Goal: Transaction & Acquisition: Purchase product/service

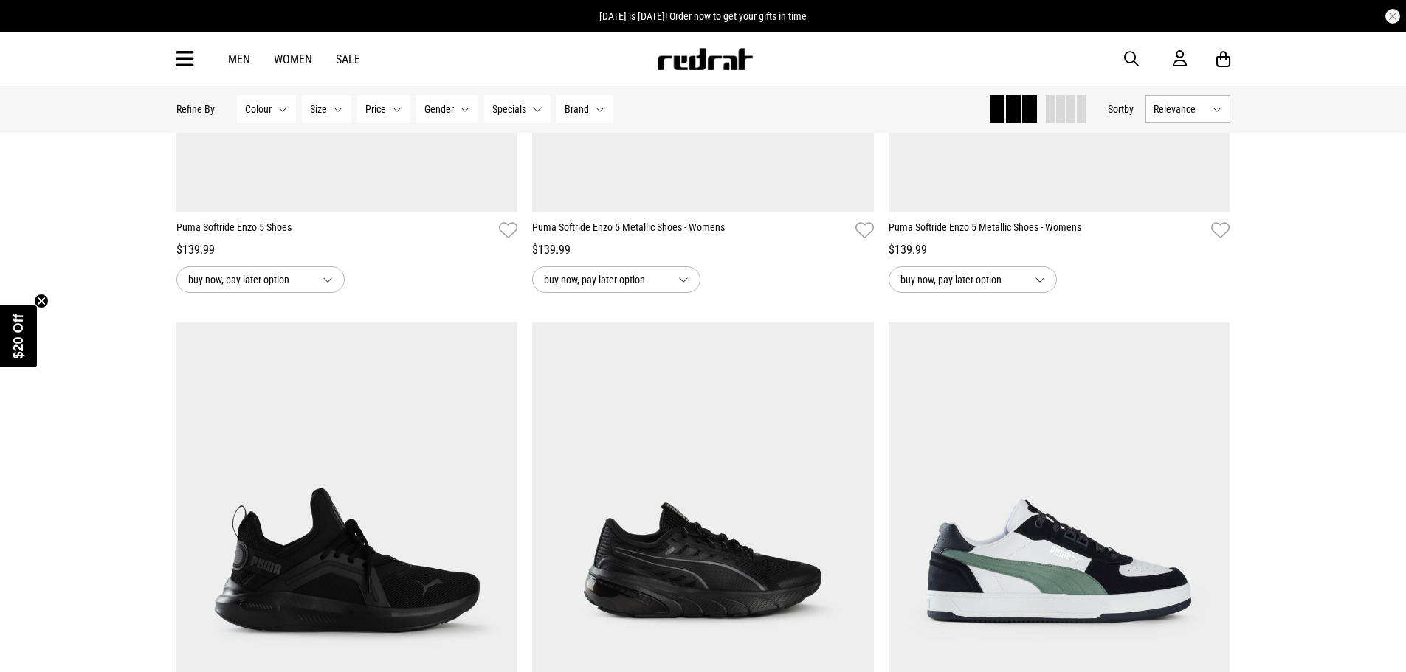
scroll to position [3100, 0]
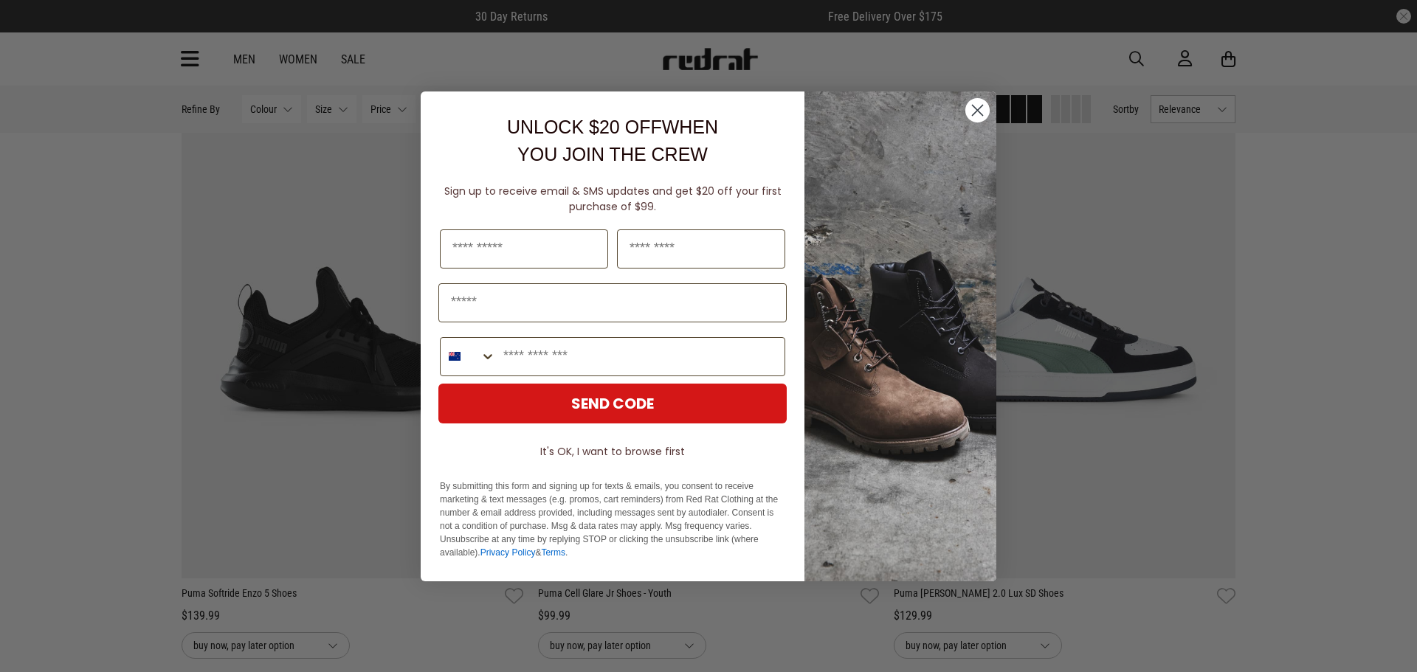
click at [979, 114] on circle "Close dialog" at bounding box center [977, 109] width 24 height 24
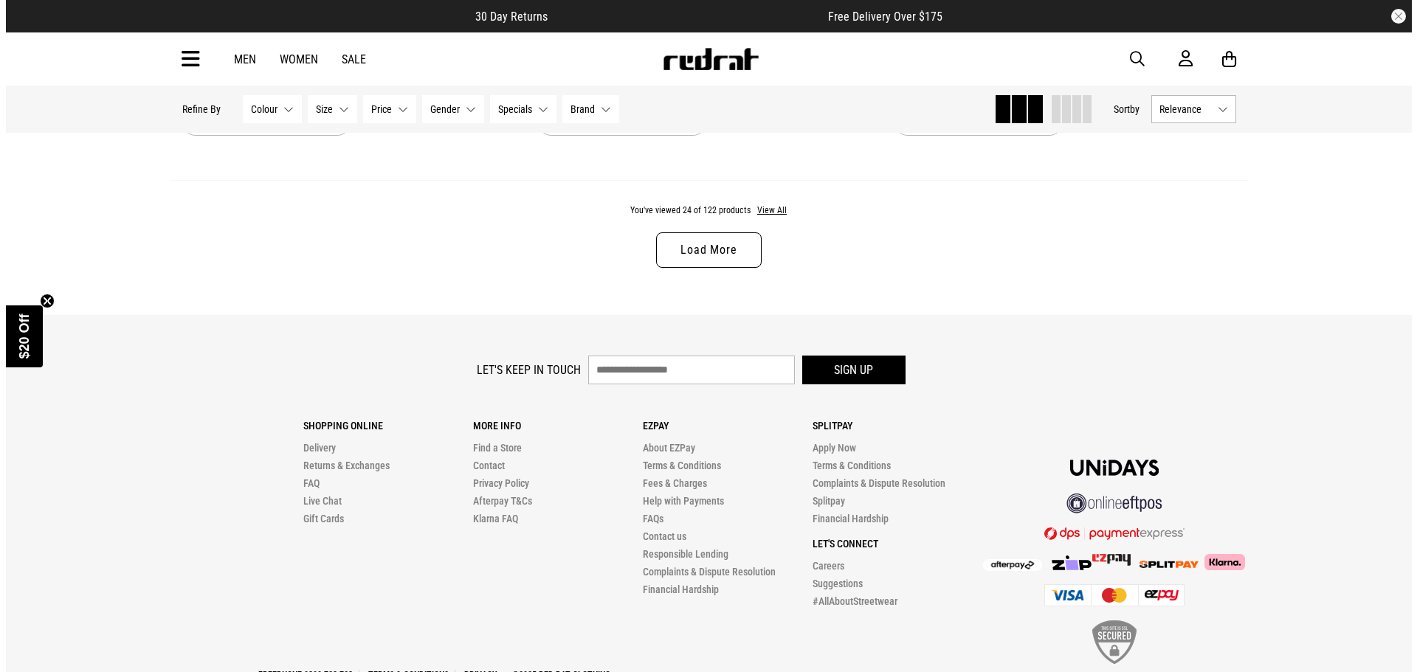
scroll to position [4857, 0]
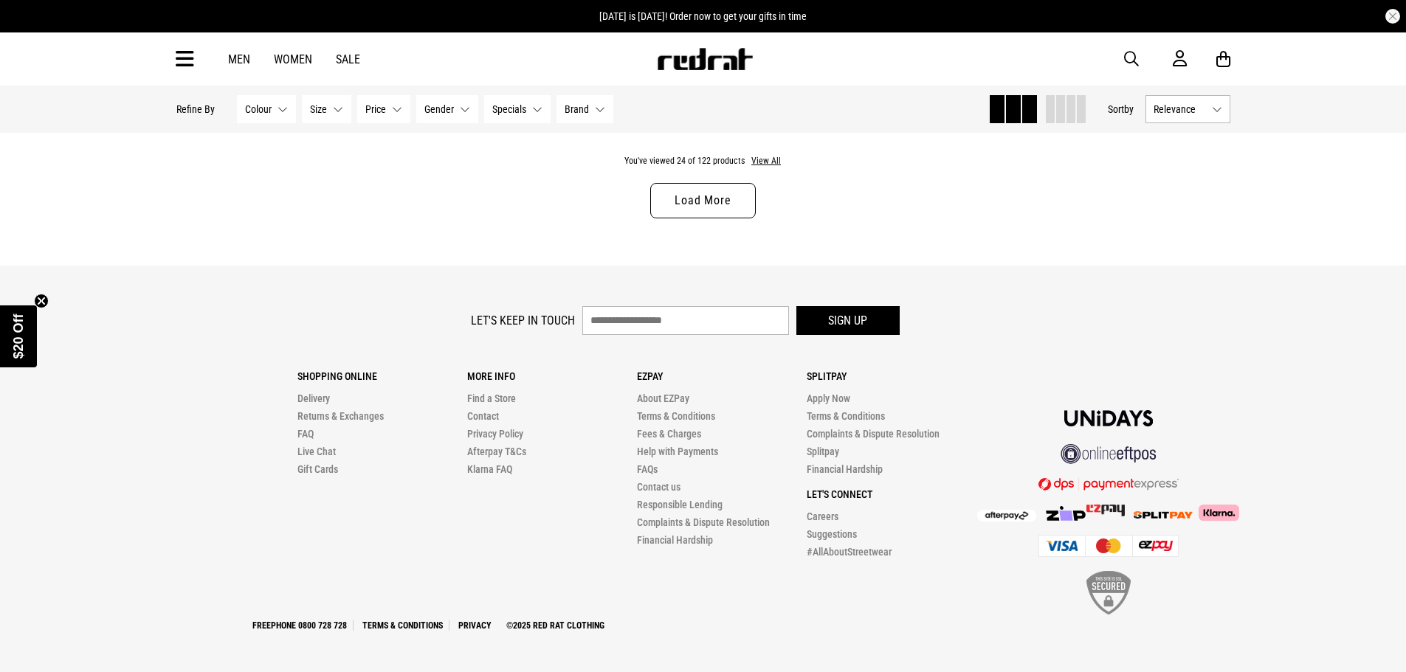
click at [187, 63] on icon at bounding box center [185, 59] width 18 height 24
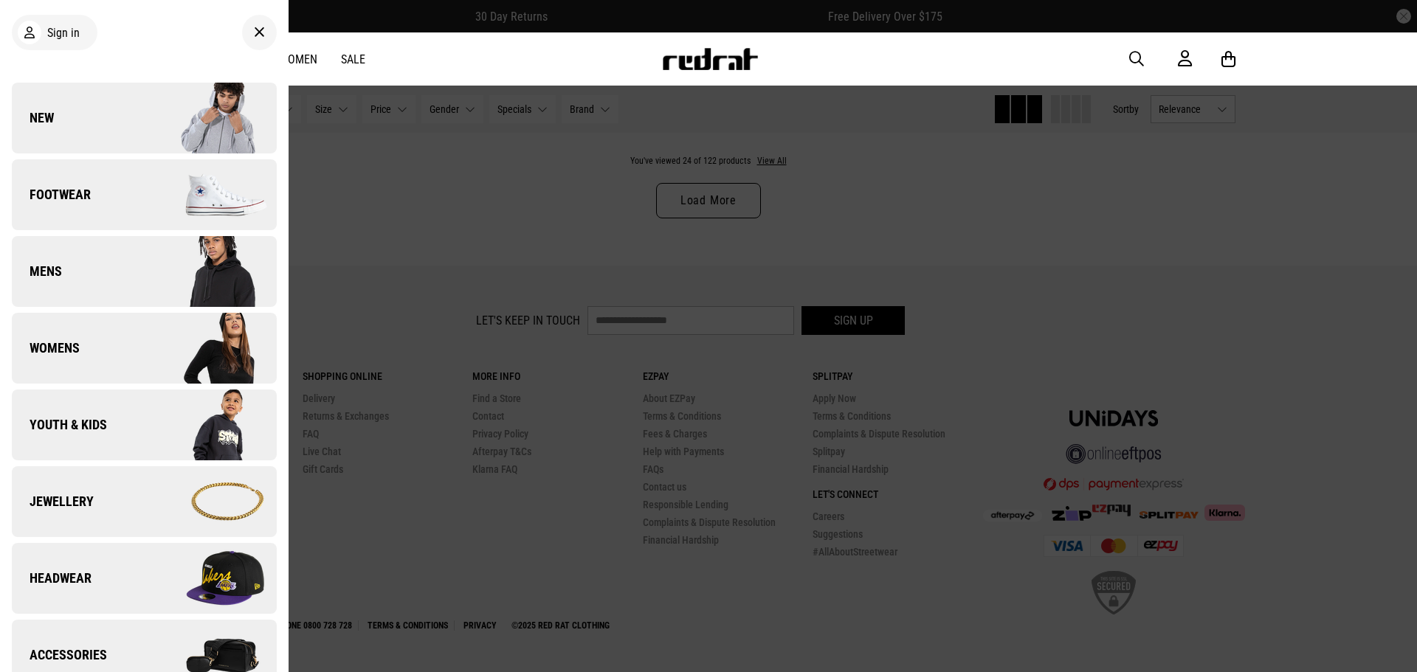
click at [118, 185] on link "Footwear" at bounding box center [144, 194] width 265 height 71
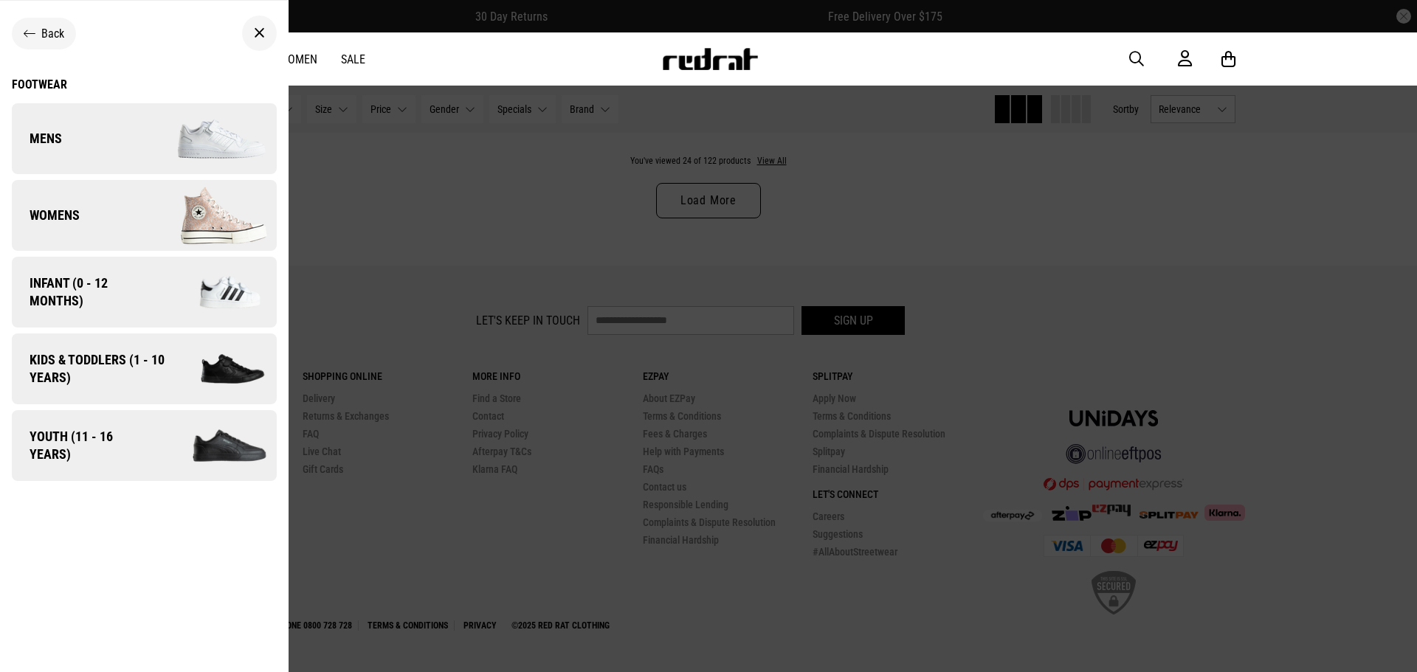
click at [131, 146] on link "Mens" at bounding box center [144, 138] width 265 height 71
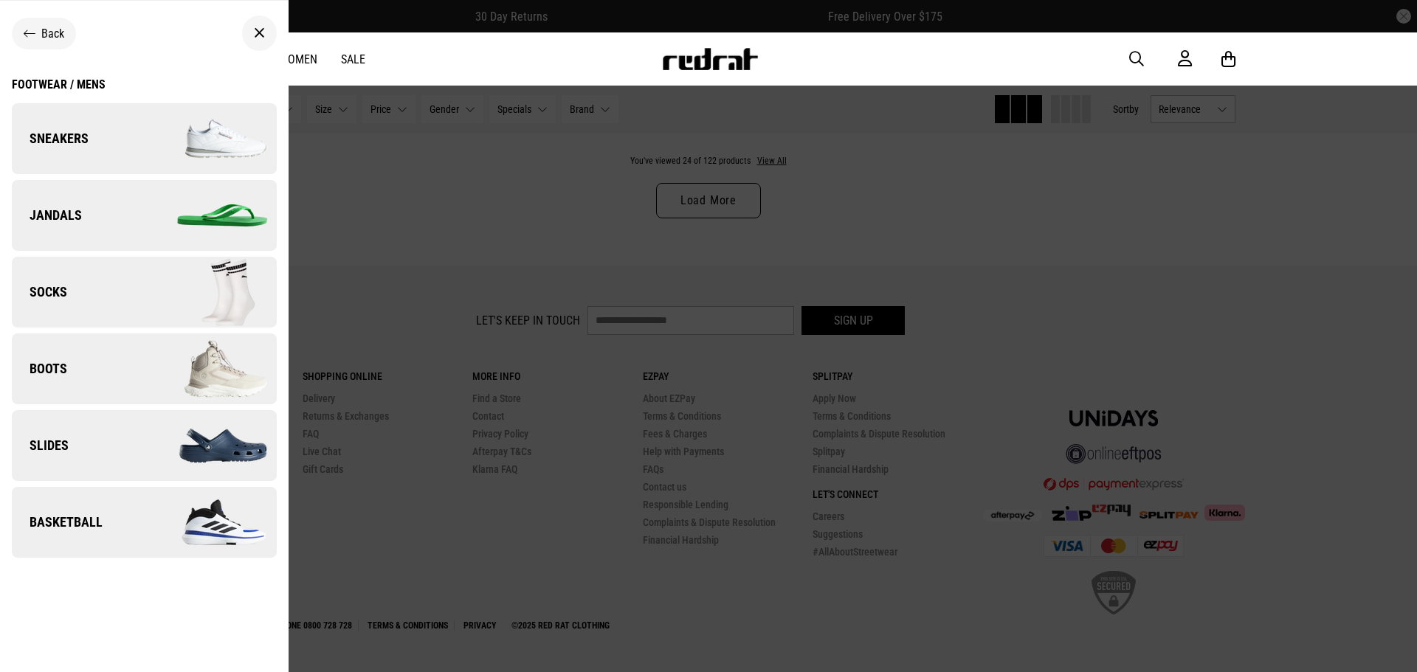
click at [156, 128] on img at bounding box center [210, 139] width 132 height 74
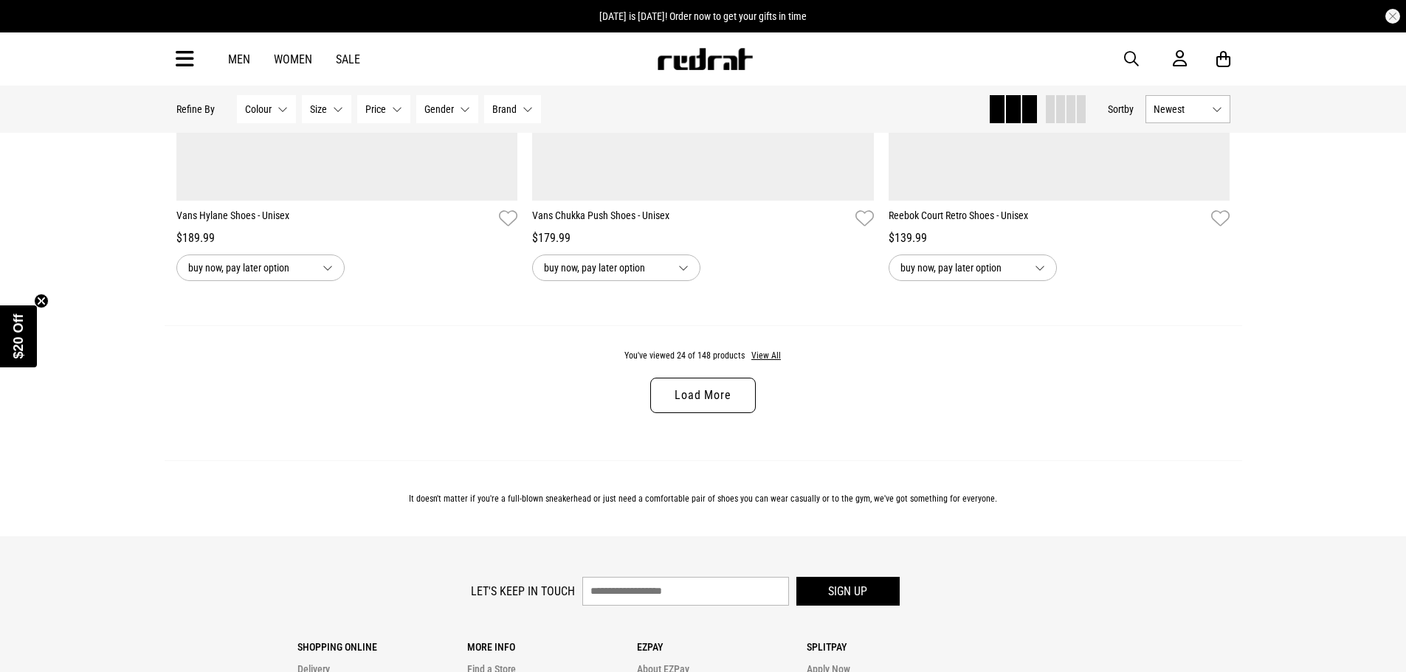
scroll to position [4576, 0]
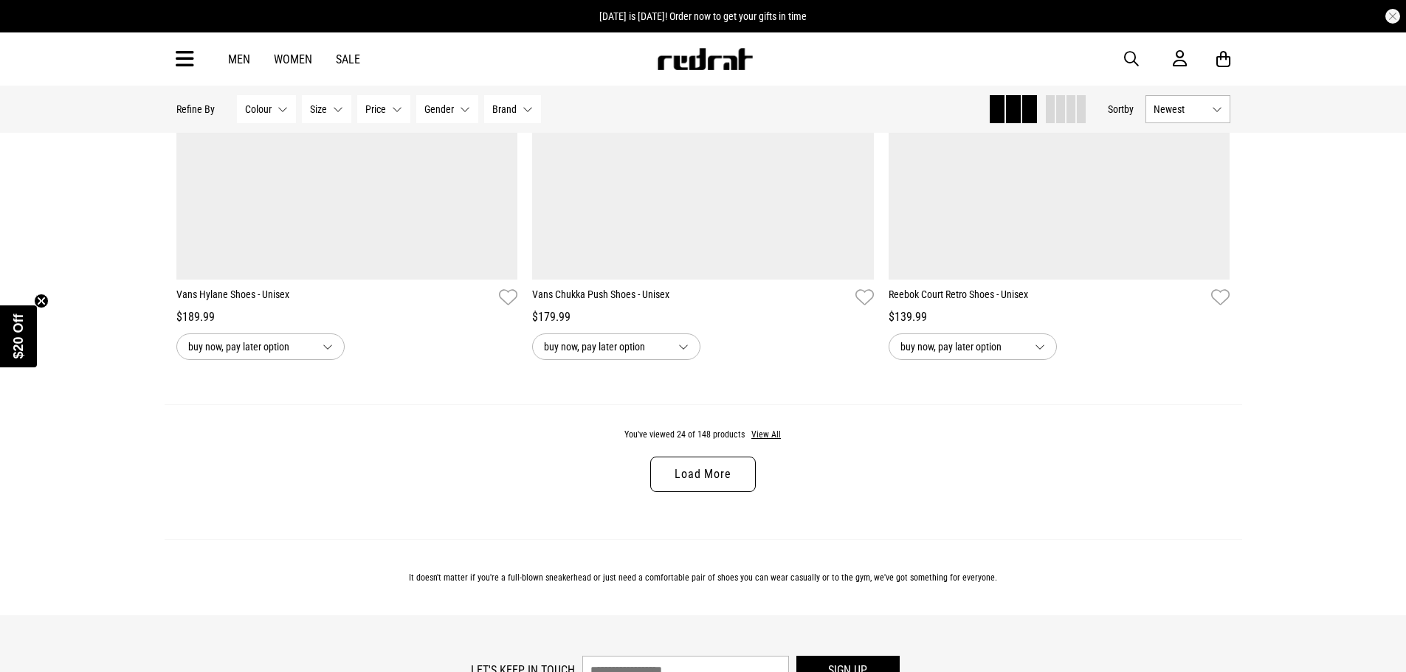
click at [718, 482] on link "Load More" at bounding box center [702, 474] width 105 height 35
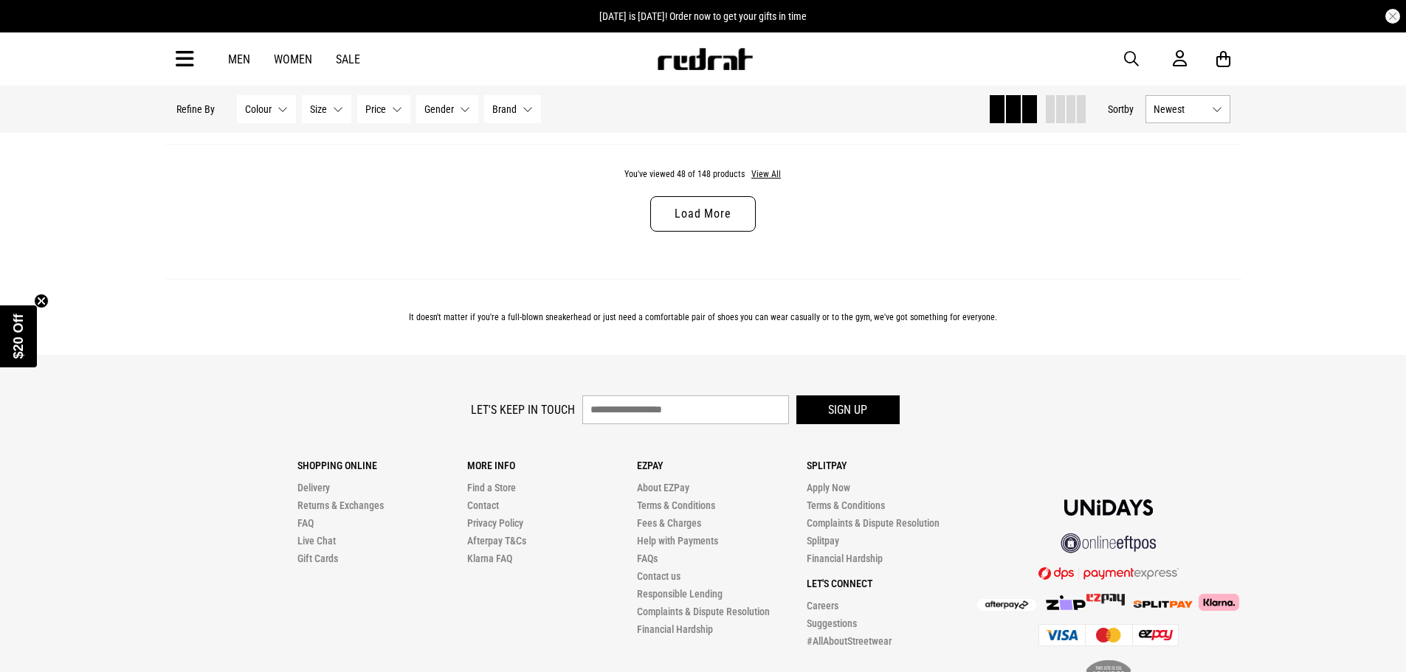
scroll to position [9644, 0]
